Goal: Task Accomplishment & Management: Manage account settings

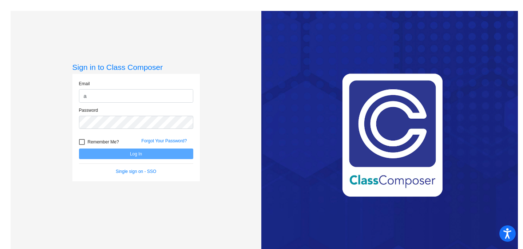
type input "[EMAIL_ADDRESS][DOMAIN_NAME]"
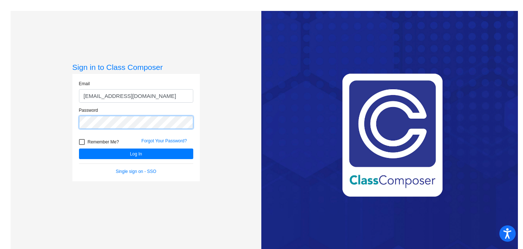
click at [79, 148] on button "Log In" at bounding box center [136, 153] width 114 height 11
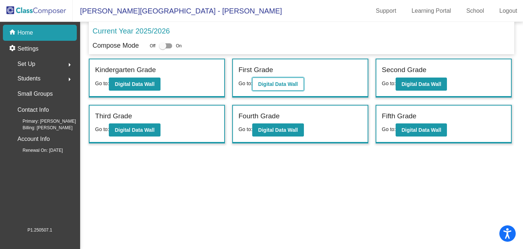
click at [271, 85] on b "Digital Data Wall" at bounding box center [278, 84] width 40 height 6
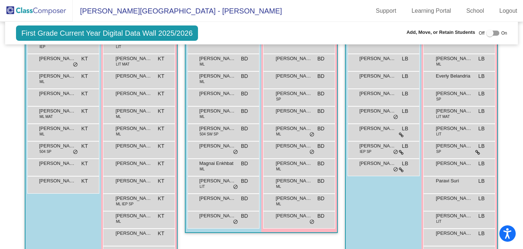
scroll to position [185, 0]
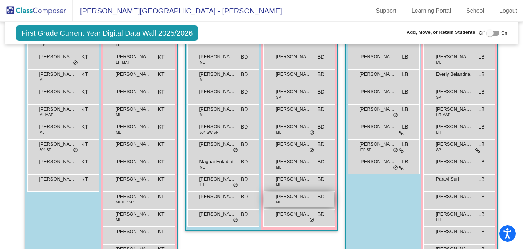
click at [296, 199] on span "[PERSON_NAME] [PERSON_NAME]" at bounding box center [293, 196] width 36 height 7
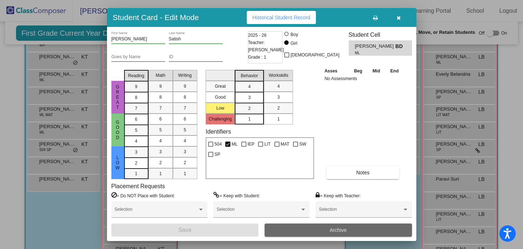
click at [302, 228] on button "Archive" at bounding box center [337, 229] width 147 height 13
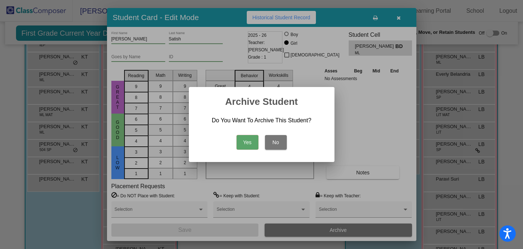
click at [253, 144] on button "Yes" at bounding box center [247, 142] width 22 height 15
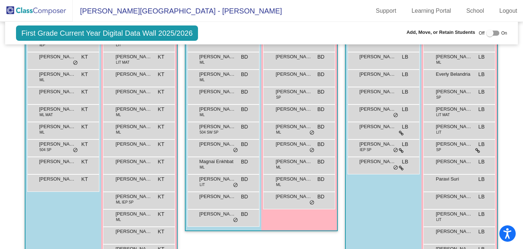
click at [55, 15] on img at bounding box center [36, 10] width 73 height 21
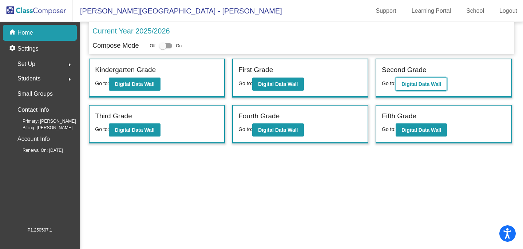
click at [418, 89] on button "Digital Data Wall" at bounding box center [420, 83] width 51 height 13
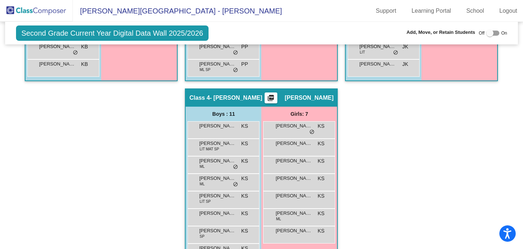
scroll to position [354, 0]
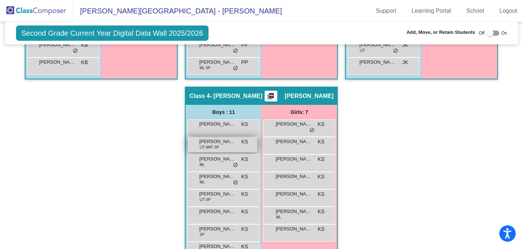
click at [212, 147] on span "LIT MAT SP" at bounding box center [208, 146] width 19 height 5
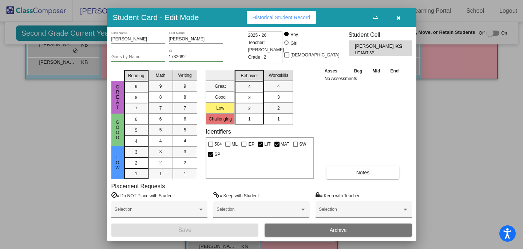
click at [310, 228] on button "Archive" at bounding box center [337, 229] width 147 height 13
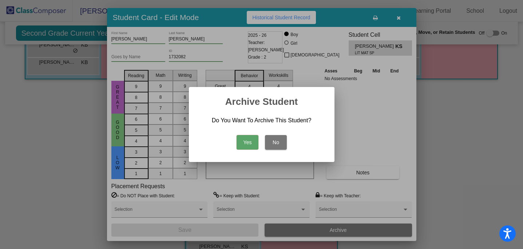
click at [251, 144] on button "Yes" at bounding box center [247, 142] width 22 height 15
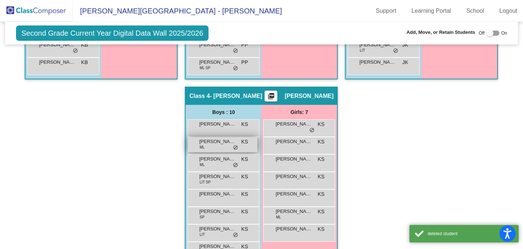
scroll to position [352, 0]
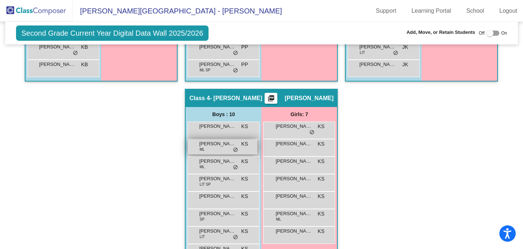
click at [210, 149] on div "[PERSON_NAME] ML KS lock do_not_disturb_alt" at bounding box center [222, 146] width 69 height 15
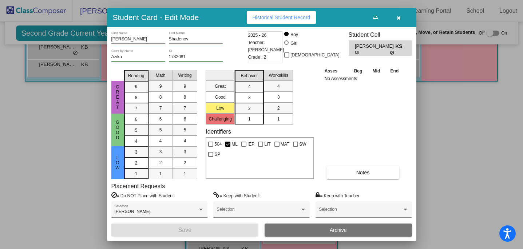
click at [296, 227] on button "Archive" at bounding box center [337, 229] width 147 height 13
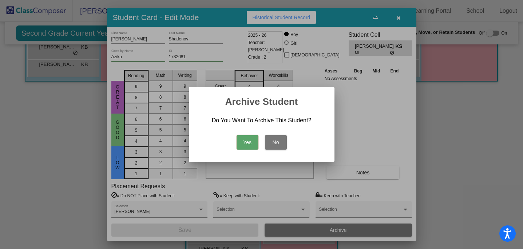
click at [248, 141] on button "Yes" at bounding box center [247, 142] width 22 height 15
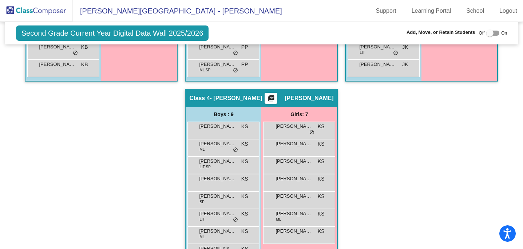
click at [47, 13] on img at bounding box center [36, 10] width 73 height 21
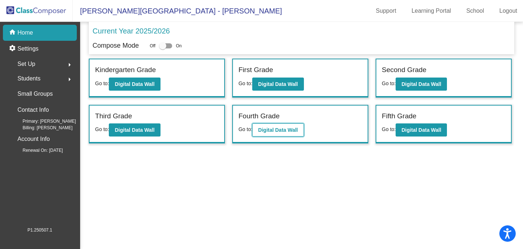
click at [273, 131] on b "Digital Data Wall" at bounding box center [278, 130] width 40 height 6
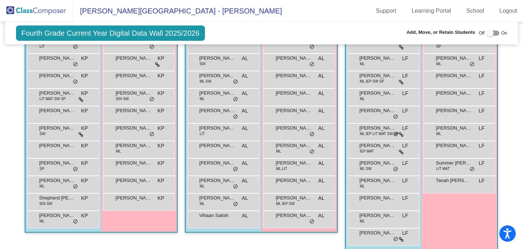
scroll to position [219, 0]
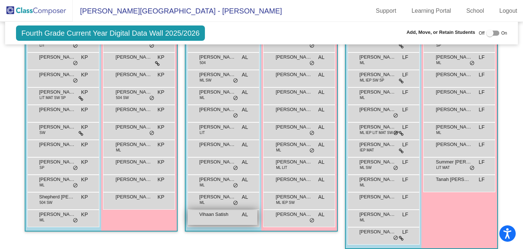
click at [225, 215] on span "Vihaan Satish" at bounding box center [217, 214] width 36 height 7
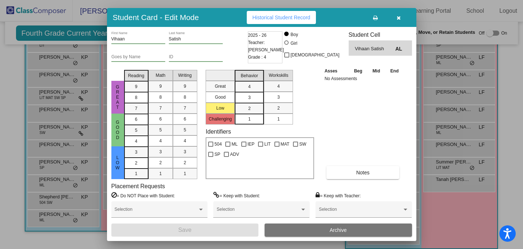
click at [313, 233] on button "Archive" at bounding box center [337, 229] width 147 height 13
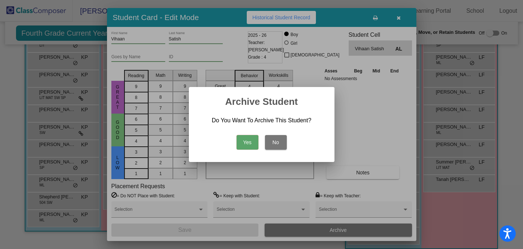
click at [257, 145] on button "Yes" at bounding box center [247, 142] width 22 height 15
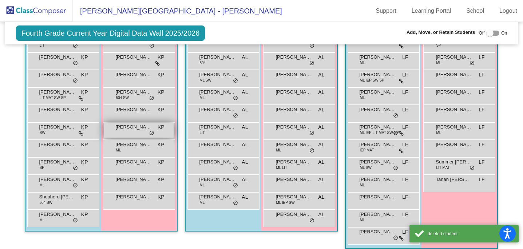
scroll to position [221, 0]
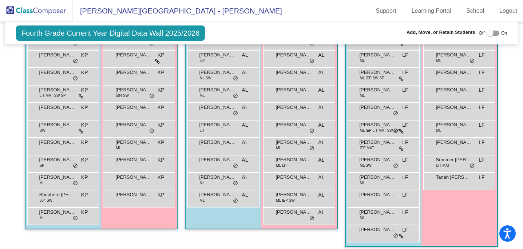
click at [53, 16] on img at bounding box center [36, 10] width 73 height 21
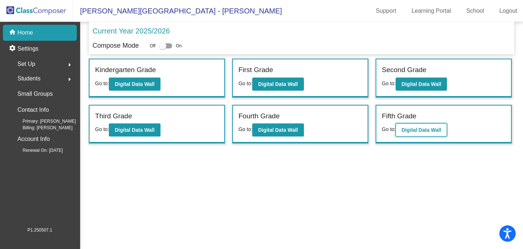
click at [413, 127] on b "Digital Data Wall" at bounding box center [421, 130] width 40 height 6
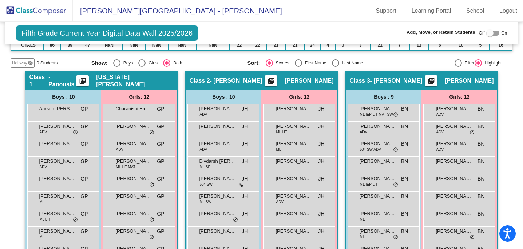
scroll to position [121, 0]
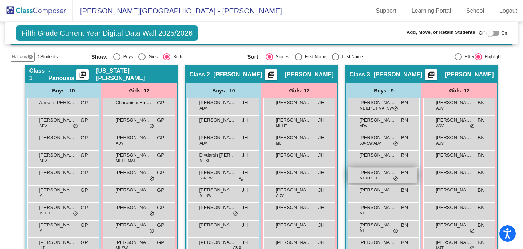
click at [356, 174] on div "[PERSON_NAME] [PERSON_NAME] IEP LIT BN lock do_not_disturb_alt" at bounding box center [382, 175] width 69 height 15
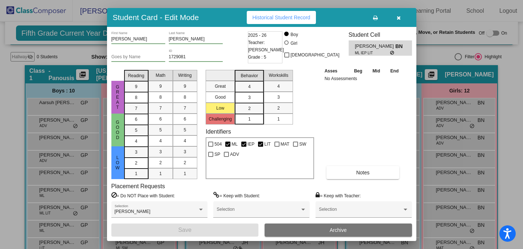
click at [312, 227] on button "Archive" at bounding box center [337, 229] width 147 height 13
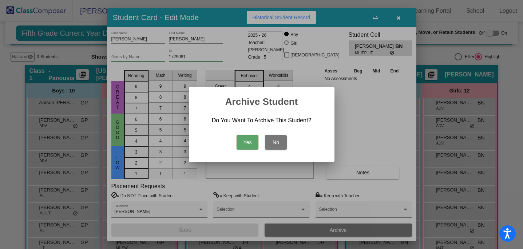
click at [252, 147] on button "Yes" at bounding box center [247, 142] width 22 height 15
